Goal: Transaction & Acquisition: Subscribe to service/newsletter

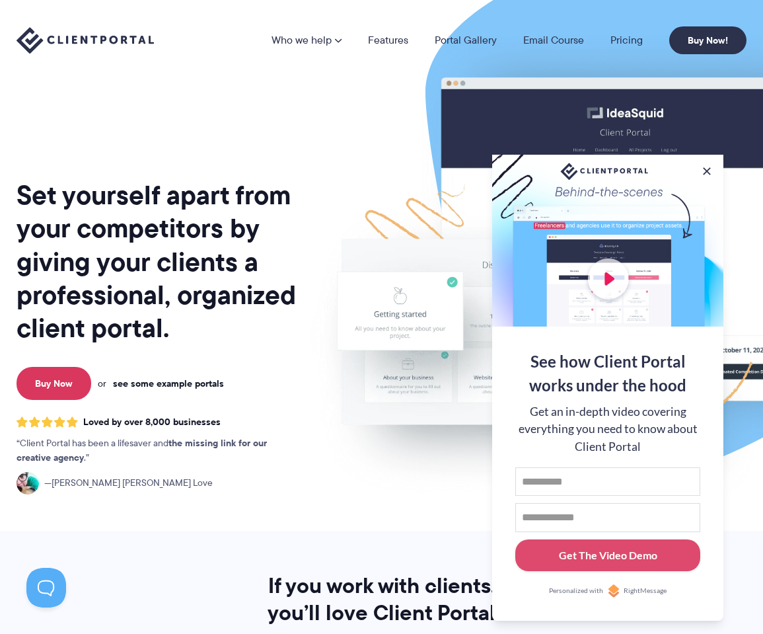
click at [153, 385] on link "see some example portals" at bounding box center [168, 383] width 111 height 12
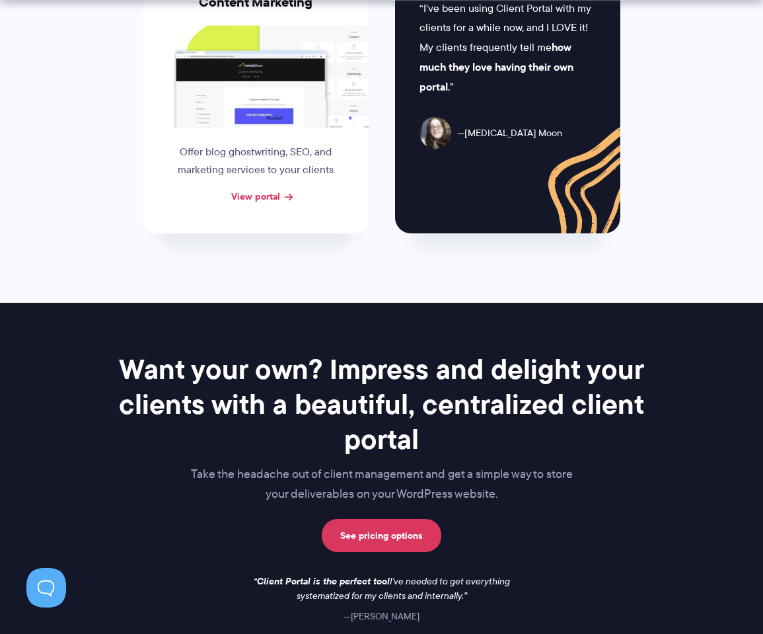
scroll to position [1559, 0]
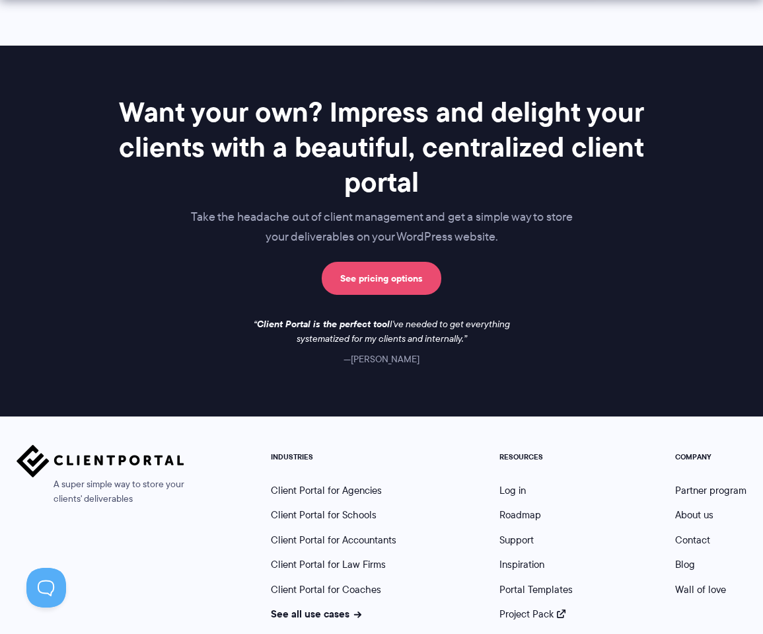
click at [380, 262] on link "See pricing options" at bounding box center [382, 278] width 120 height 33
